Goal: Task Accomplishment & Management: Use online tool/utility

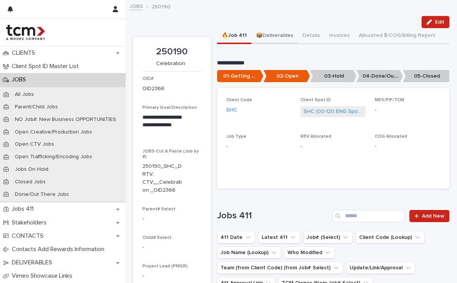
click at [261, 36] on button "📦Deliverables" at bounding box center [274, 36] width 46 height 16
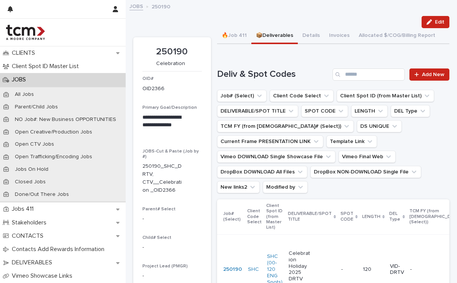
click at [323, 253] on div "Celebration Holiday 2025 DRTV 120" at bounding box center [312, 270] width 46 height 45
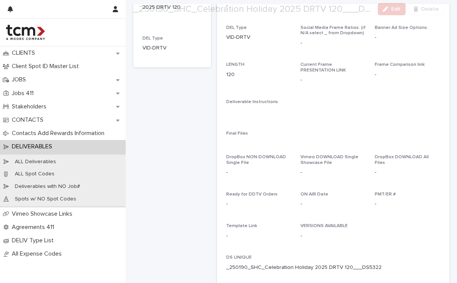
scroll to position [237, 0]
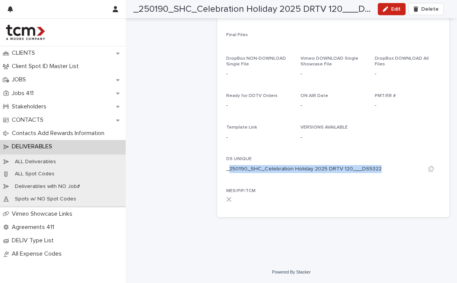
drag, startPoint x: 229, startPoint y: 169, endPoint x: 376, endPoint y: 168, distance: 147.0
click at [376, 168] on div "_250190_SHC_Celebration Holiday 2025 DRTV 120___DS5322" at bounding box center [333, 169] width 214 height 8
copy p "250190_SHC_Celebration Holiday 2025 DRTV 120___DS5322"
